Goal: Information Seeking & Learning: Find specific fact

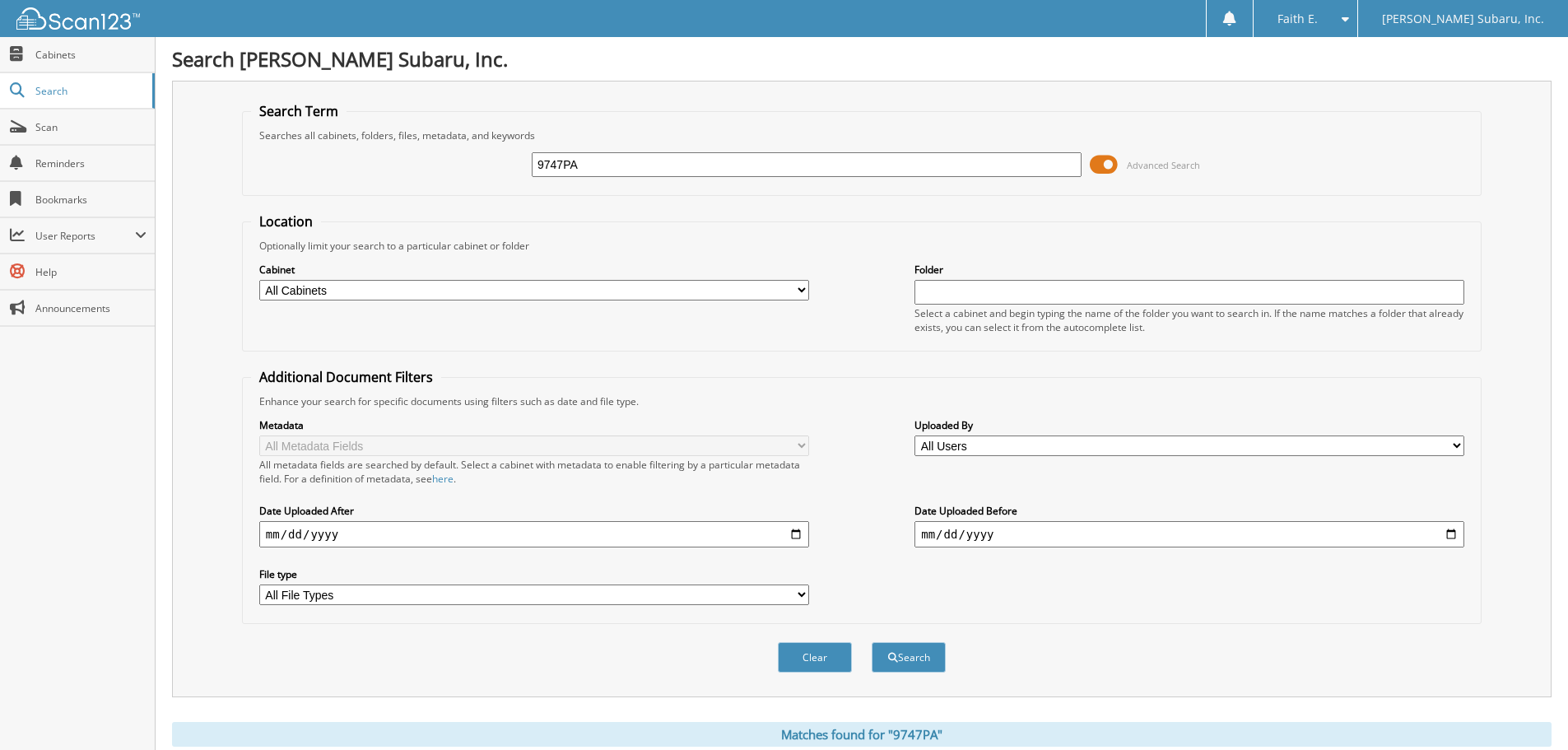
click at [670, 178] on div "9747PA" at bounding box center [807, 164] width 550 height 28
click at [670, 158] on input "9747PA" at bounding box center [807, 165] width 550 height 25
type input "9748PA"
click at [872, 641] on button "Search" at bounding box center [908, 657] width 74 height 31
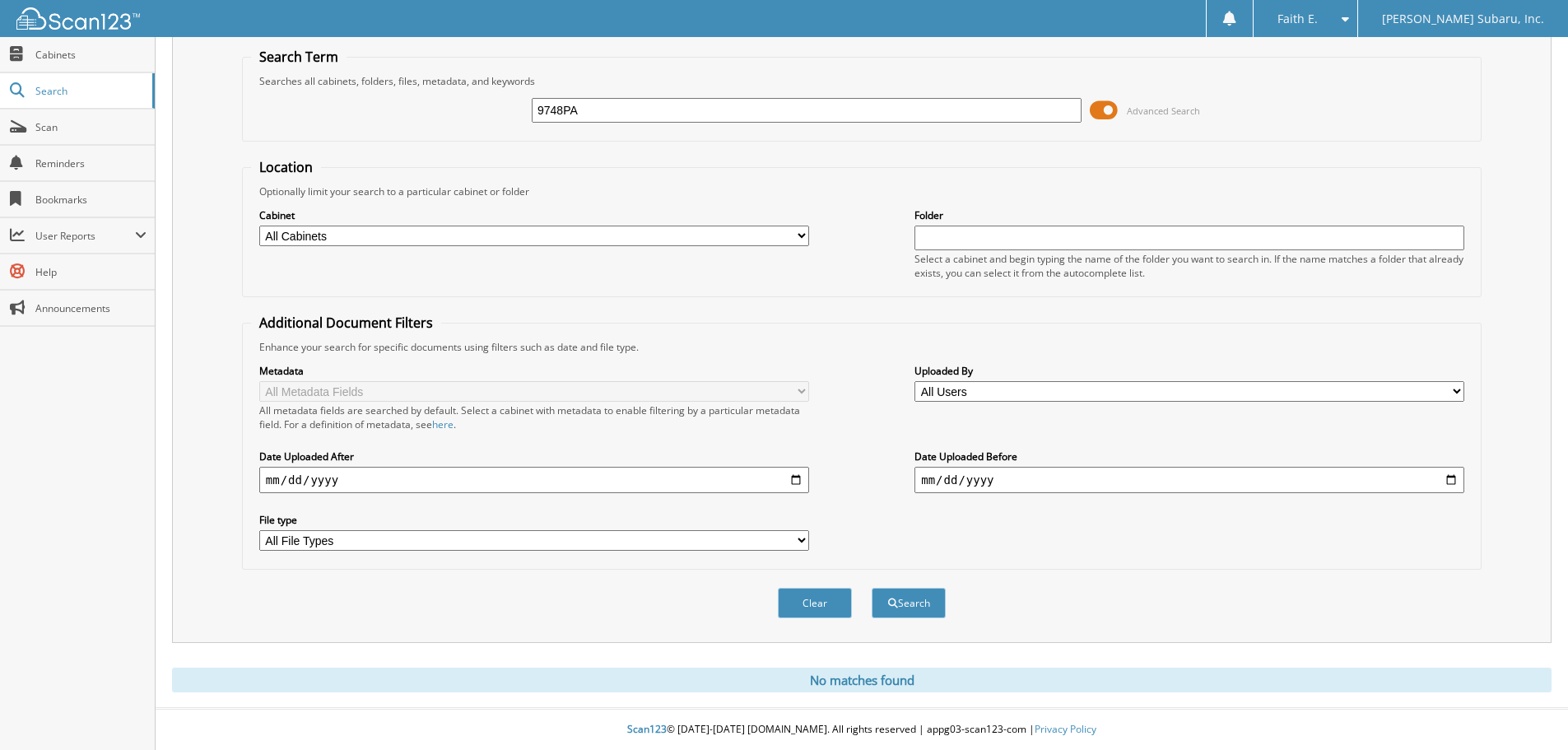
drag, startPoint x: 613, startPoint y: 114, endPoint x: 452, endPoint y: 105, distance: 161.3
click at [452, 105] on div "9748PA Advanced Search" at bounding box center [861, 110] width 1221 height 44
click at [70, 251] on span "User Reports" at bounding box center [77, 235] width 155 height 36
click at [64, 272] on span "My Recent Activity" at bounding box center [86, 271] width 121 height 14
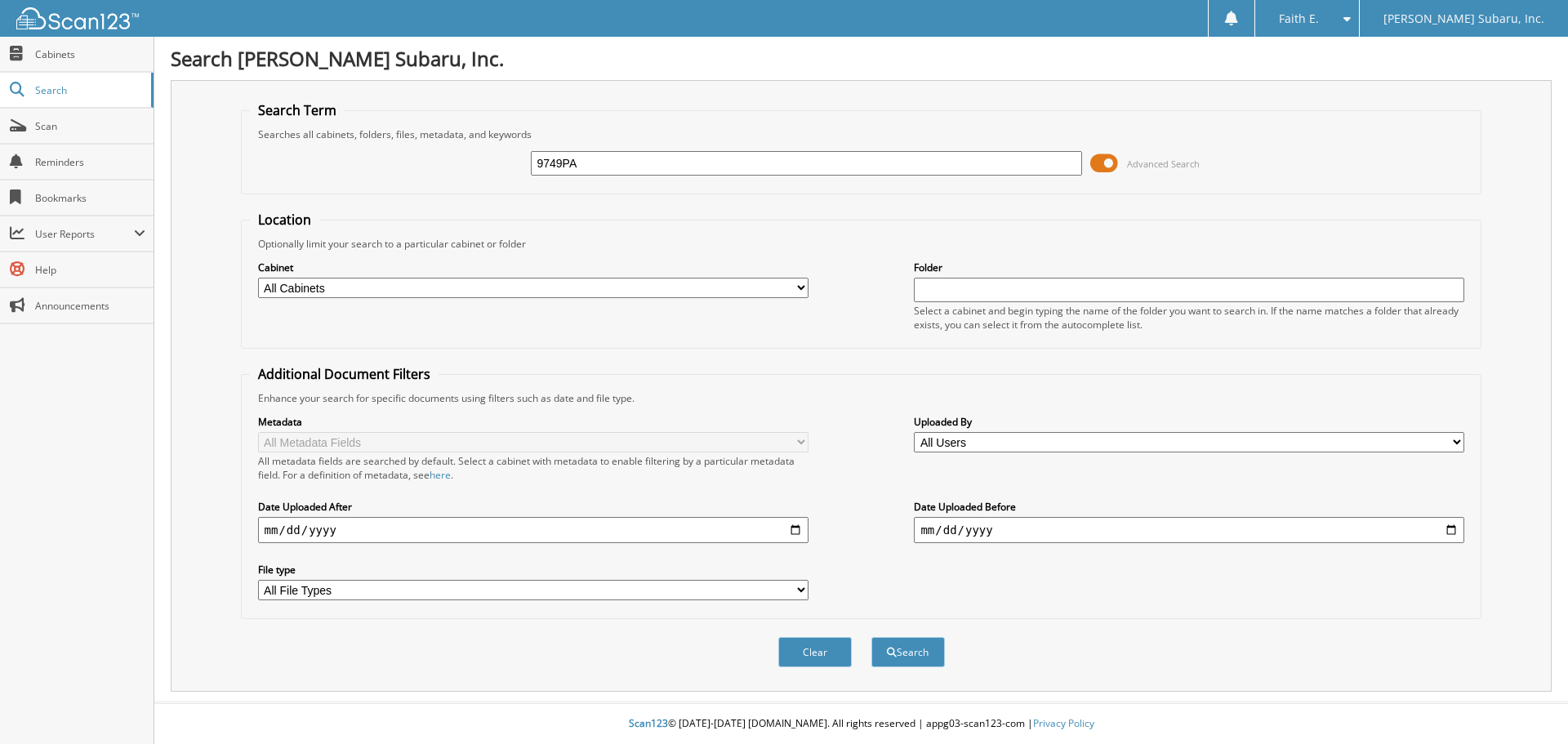
type input "9749PA"
click at [871, 636] on button "Search" at bounding box center [907, 652] width 73 height 30
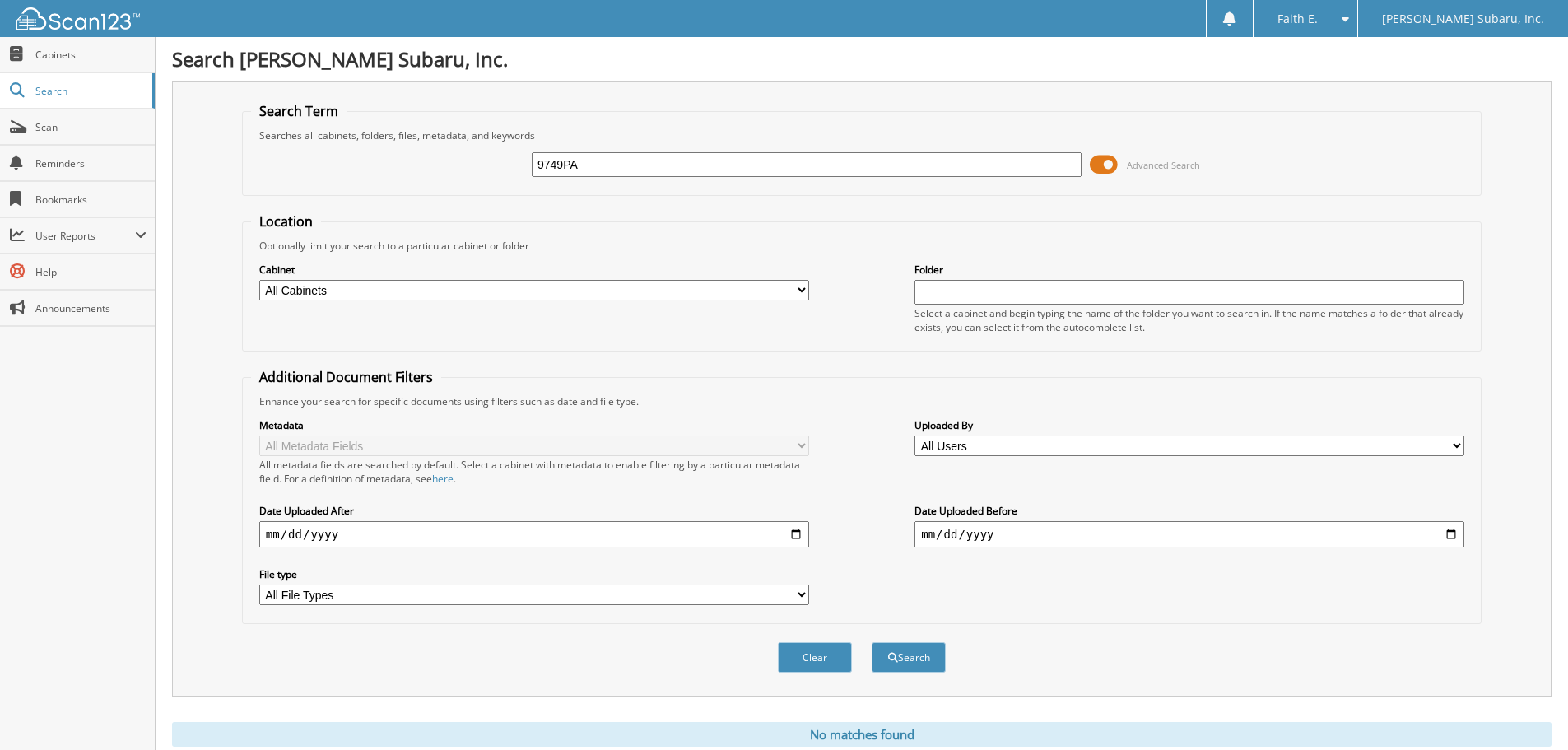
click at [563, 160] on input "9749PA" at bounding box center [807, 165] width 550 height 25
type input "9746PA"
click at [872, 641] on button "Search" at bounding box center [908, 657] width 74 height 31
click at [118, 50] on span "Cabinets" at bounding box center [91, 55] width 111 height 14
